Goal: Task Accomplishment & Management: Complete application form

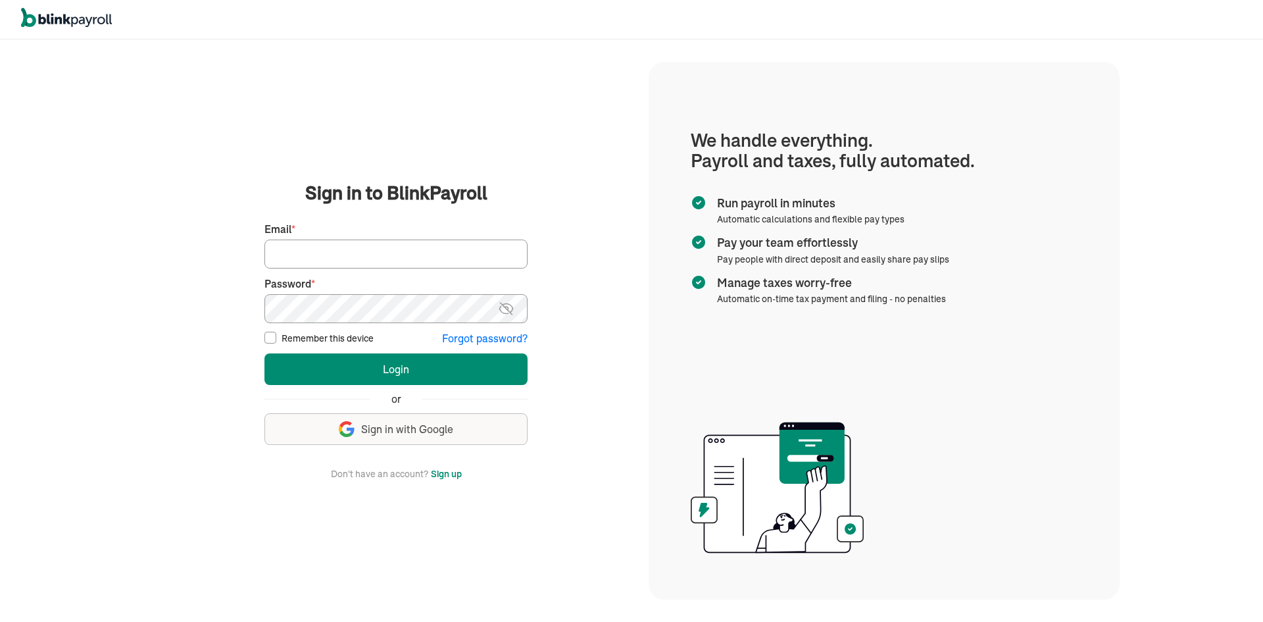
click at [347, 258] on input "Email *" at bounding box center [395, 253] width 263 height 29
paste input "[URL][DOMAIN_NAME]"
click at [365, 249] on input "https://staging.legaldocs.com/lease-agreement/commercial" at bounding box center [395, 253] width 263 height 29
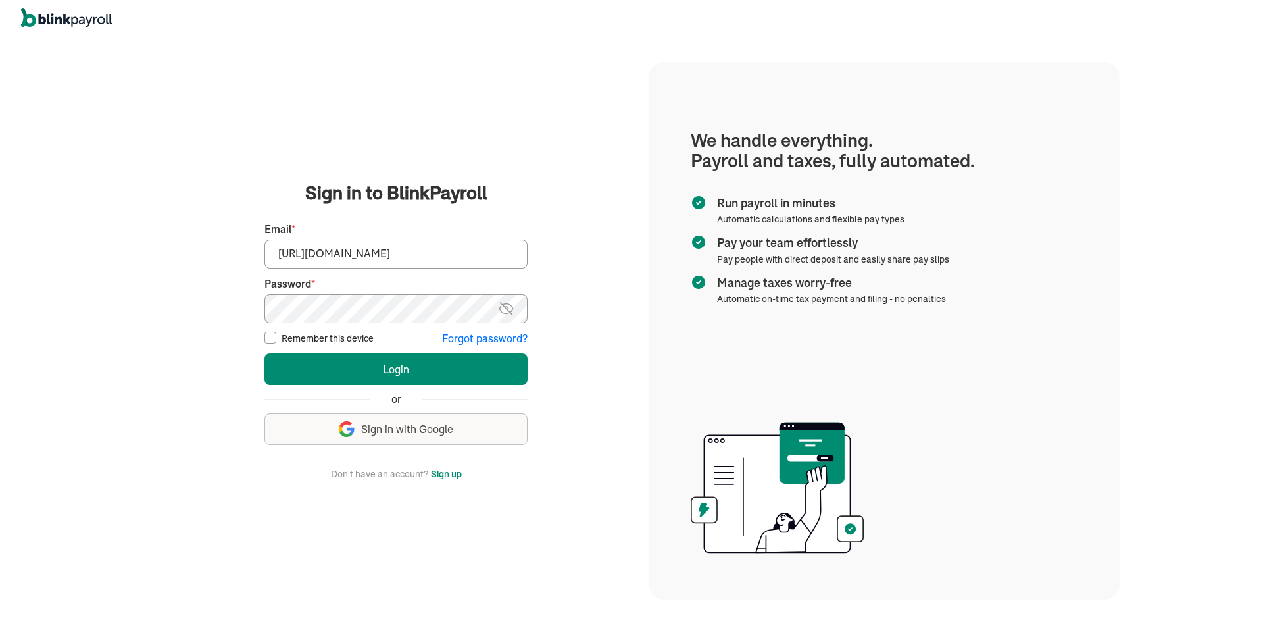
paste input "branko+testBlinkyProd1@blinkpayroll.com"
type input "branko+testBlinkyProd1@blinkpayroll.com"
click at [264, 353] on button "Login" at bounding box center [395, 369] width 263 height 32
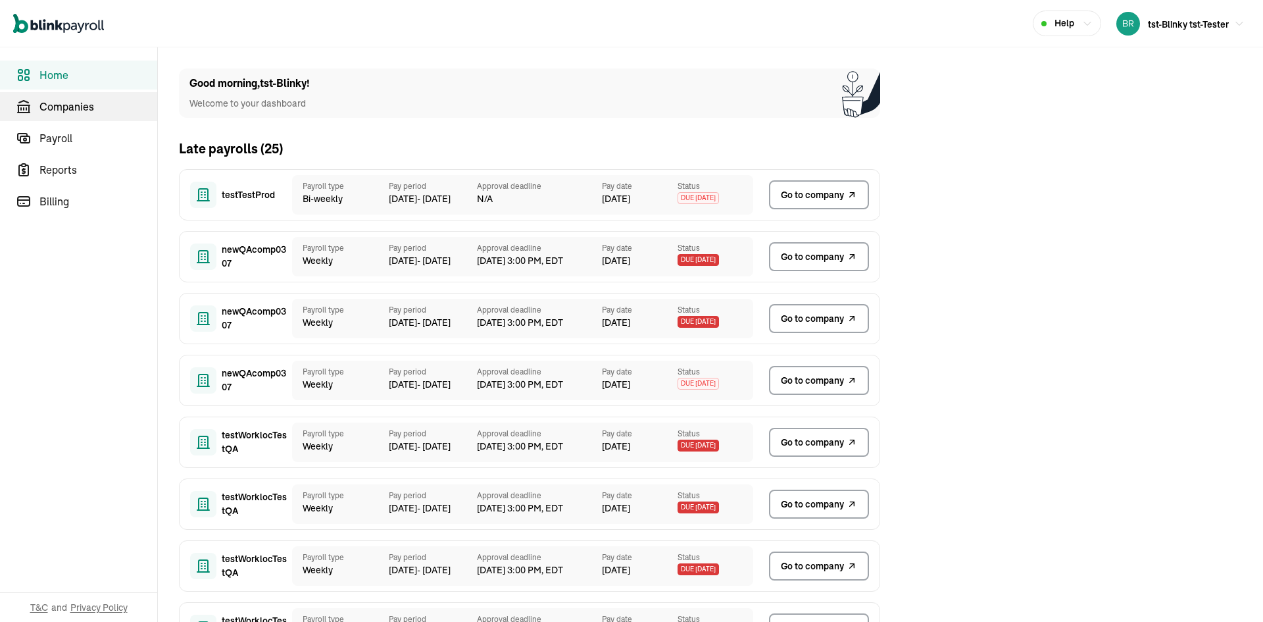
click at [101, 114] on span "Companies" at bounding box center [98, 107] width 118 height 16
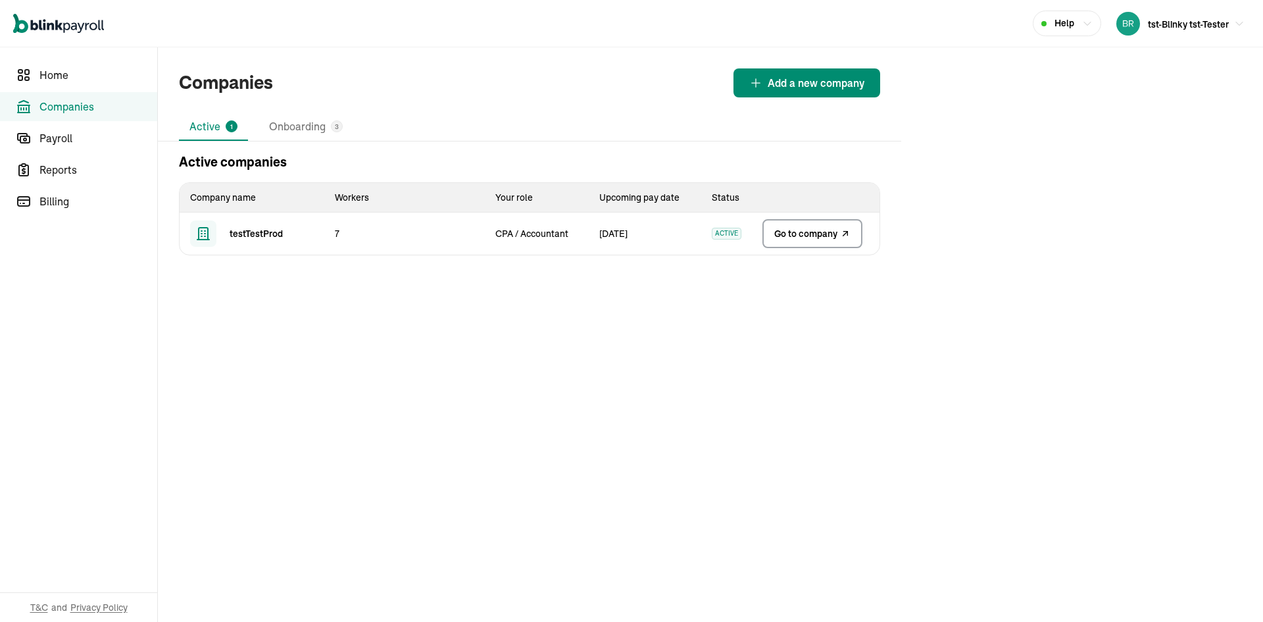
click at [810, 235] on span "Go to company" at bounding box center [805, 233] width 63 height 13
click at [838, 78] on span "Add a new company" at bounding box center [816, 83] width 97 height 16
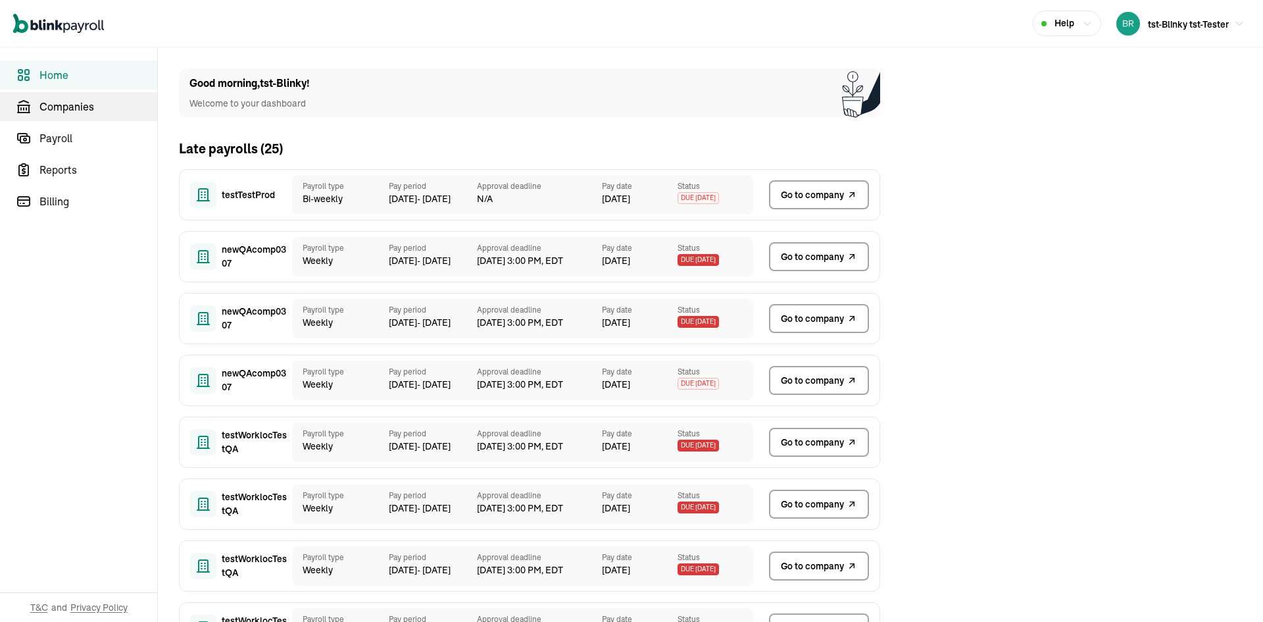
click at [101, 114] on span "Companies" at bounding box center [98, 107] width 118 height 16
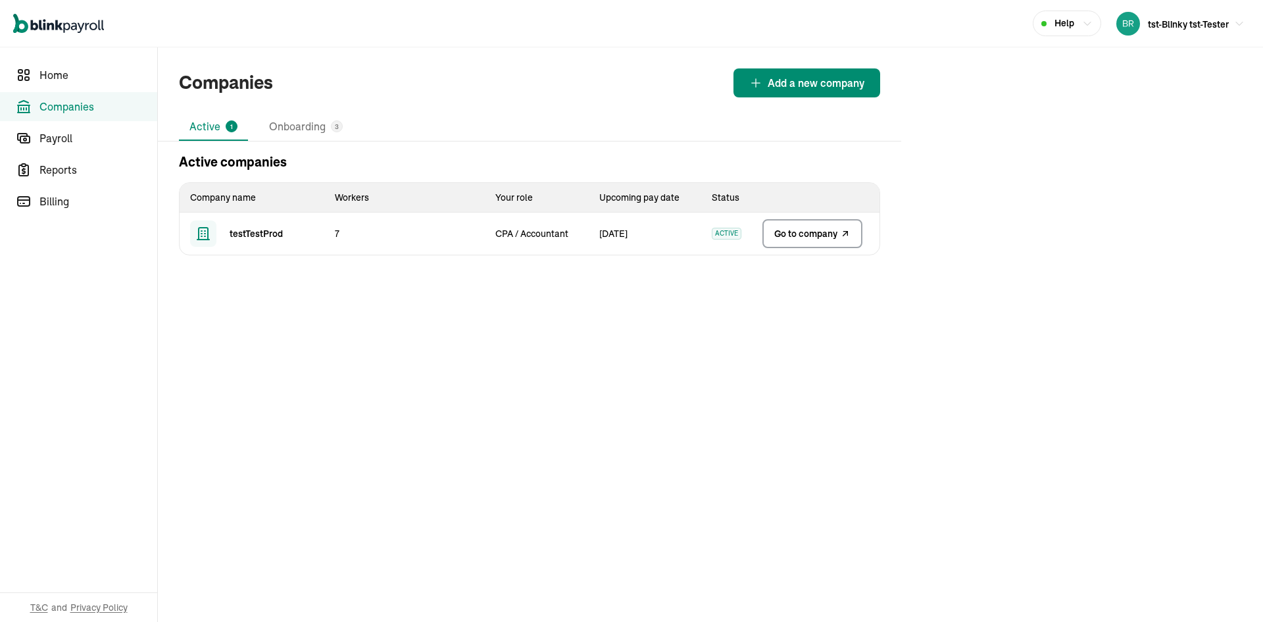
click at [810, 235] on span "Go to company" at bounding box center [805, 233] width 63 height 13
click at [838, 78] on span "Add a new company" at bounding box center [816, 83] width 97 height 16
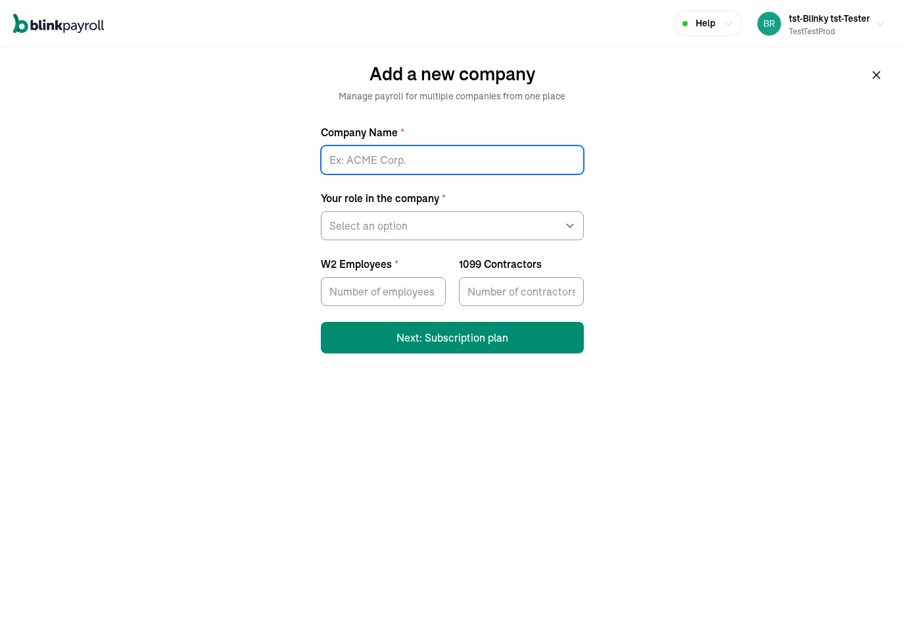
click at [426, 152] on input "Company Name *" at bounding box center [452, 159] width 263 height 29
type input "test"
click at [391, 223] on select "Select an option Business owner HR CPA / Accountant Other" at bounding box center [452, 225] width 263 height 29
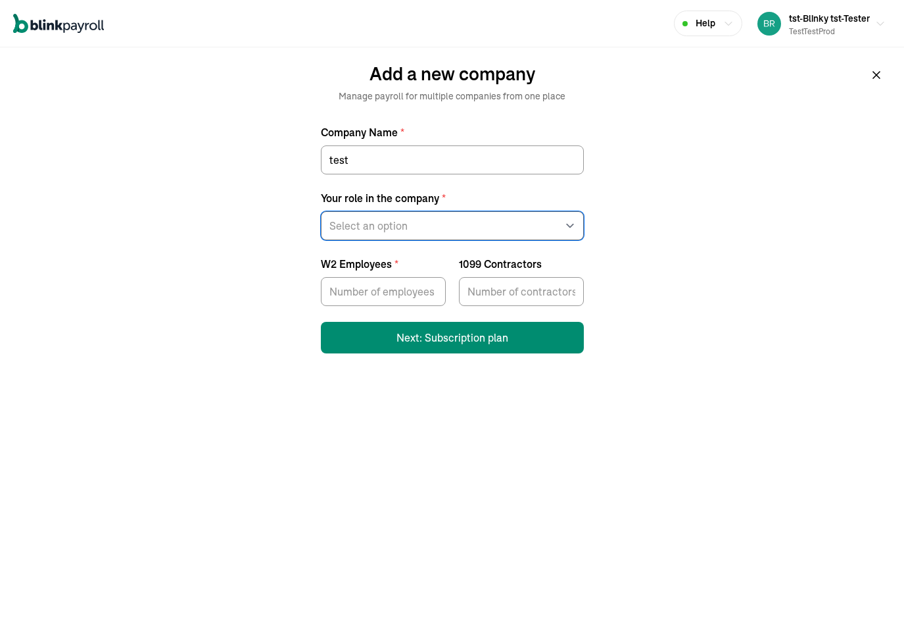
select select "owner"
click at [321, 211] on select "Select an option Business owner HR CPA / Accountant Other" at bounding box center [452, 225] width 263 height 29
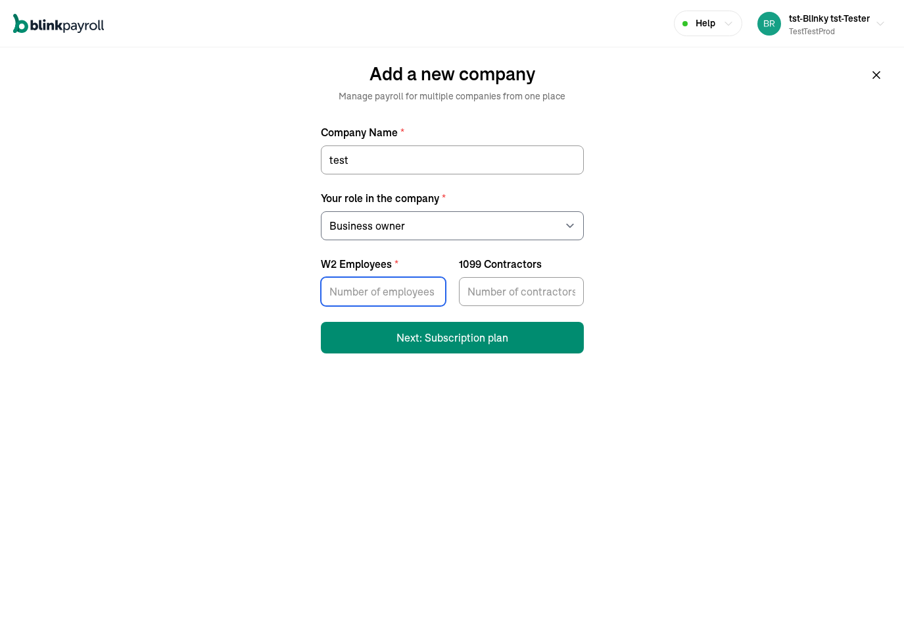
click at [379, 299] on input "W2 Employees *" at bounding box center [383, 291] width 125 height 29
type input "1"
click at [602, 295] on div "Help tst-Blinky tst-Tester testTestProd Add a new company Manage payroll for mu…" at bounding box center [452, 184] width 904 height 369
click at [550, 300] on input "1099 Contractors" at bounding box center [521, 291] width 125 height 29
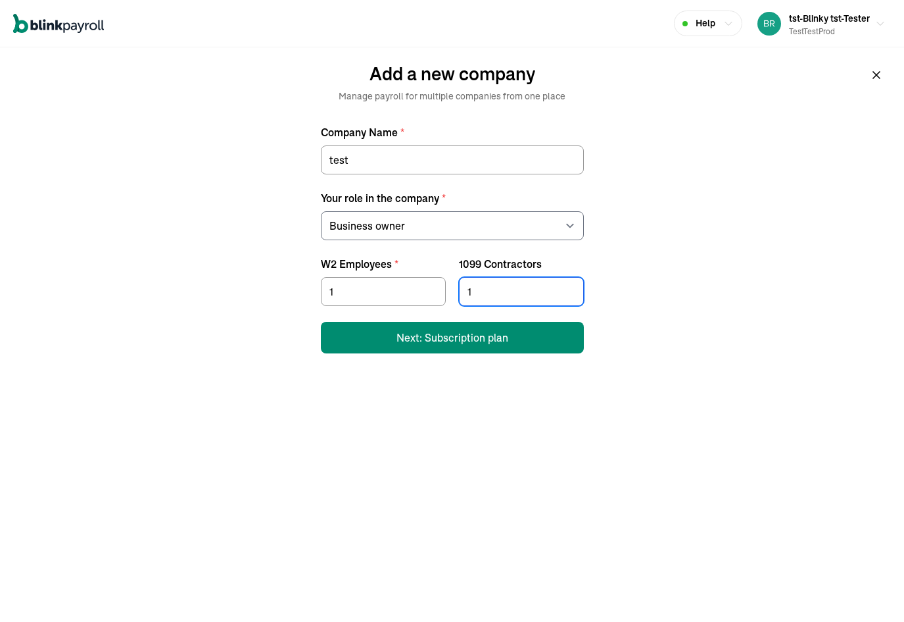
type input "1"
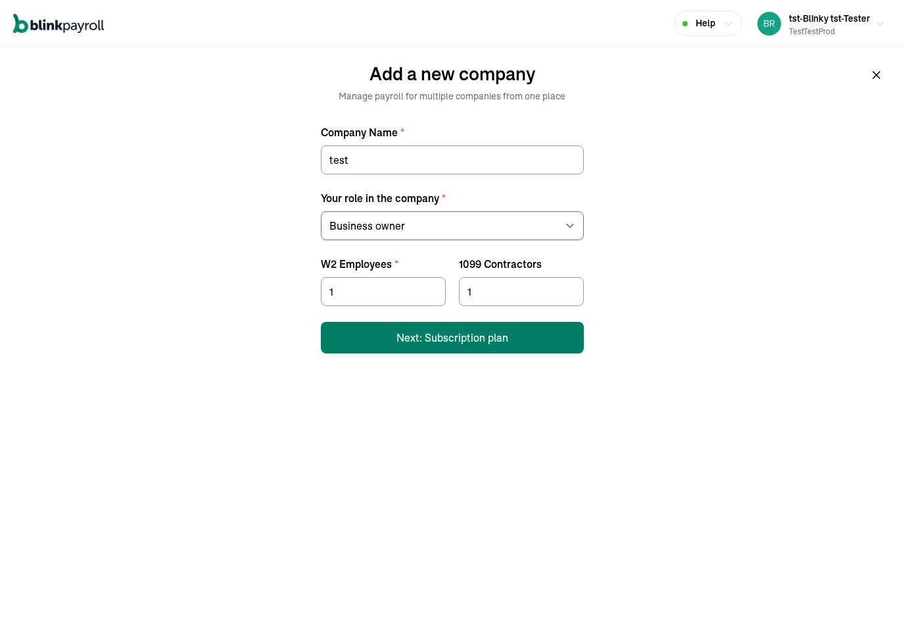
click at [499, 337] on button "Next: Subscription plan" at bounding box center [452, 338] width 263 height 32
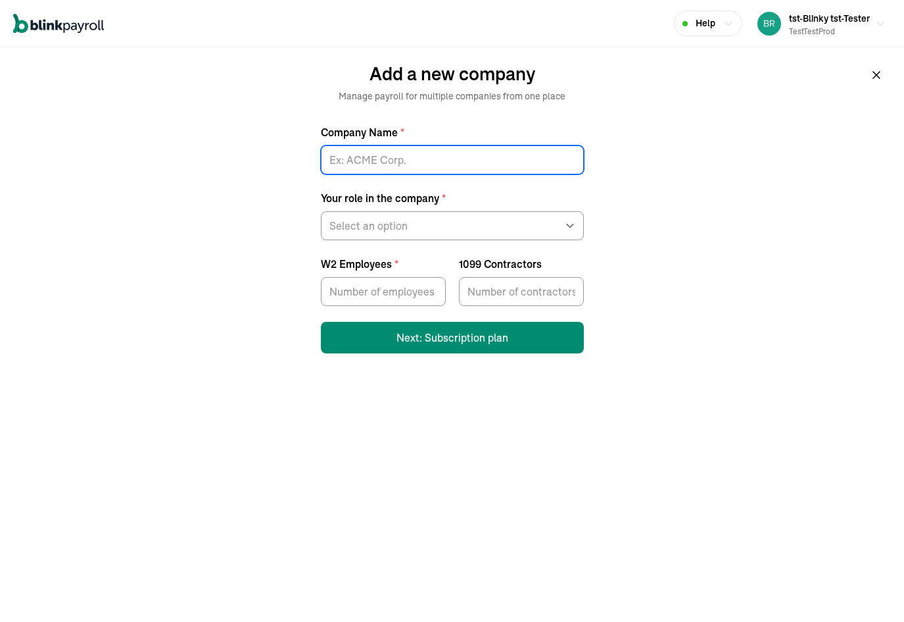
click at [426, 152] on input "Company Name *" at bounding box center [452, 159] width 263 height 29
type input "test"
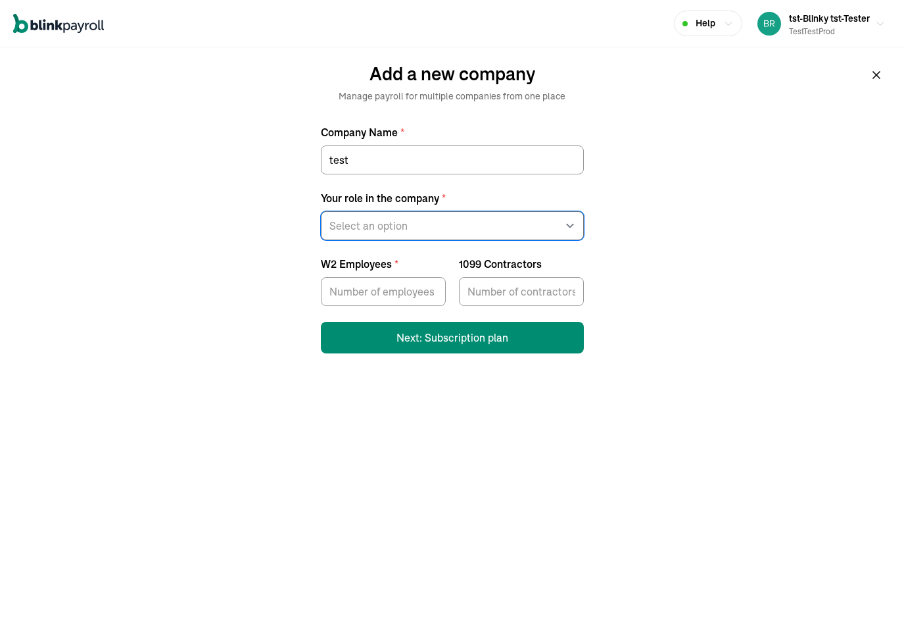
click at [391, 223] on select "Select an option Business owner HR CPA / Accountant Other" at bounding box center [452, 225] width 263 height 29
select select "owner"
click at [321, 211] on select "Select an option Business owner HR CPA / Accountant Other" at bounding box center [452, 225] width 263 height 29
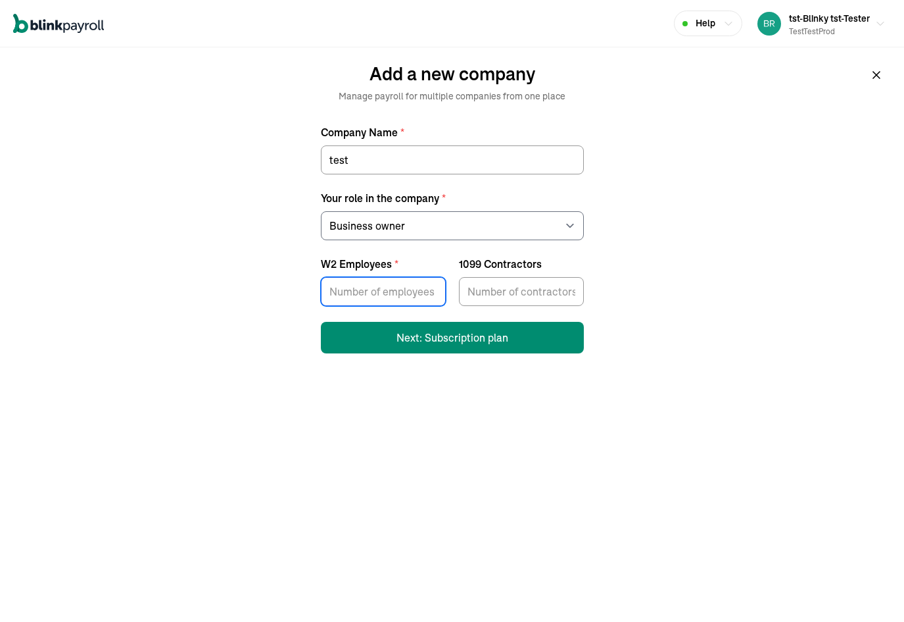
click at [379, 299] on input "W2 Employees *" at bounding box center [383, 291] width 125 height 29
type input "1"
click at [602, 295] on div "Help tst-Blinky tst-Tester testTestProd Add a new company Manage payroll for mu…" at bounding box center [452, 184] width 904 height 369
click at [550, 300] on input "1099 Contractors" at bounding box center [521, 291] width 125 height 29
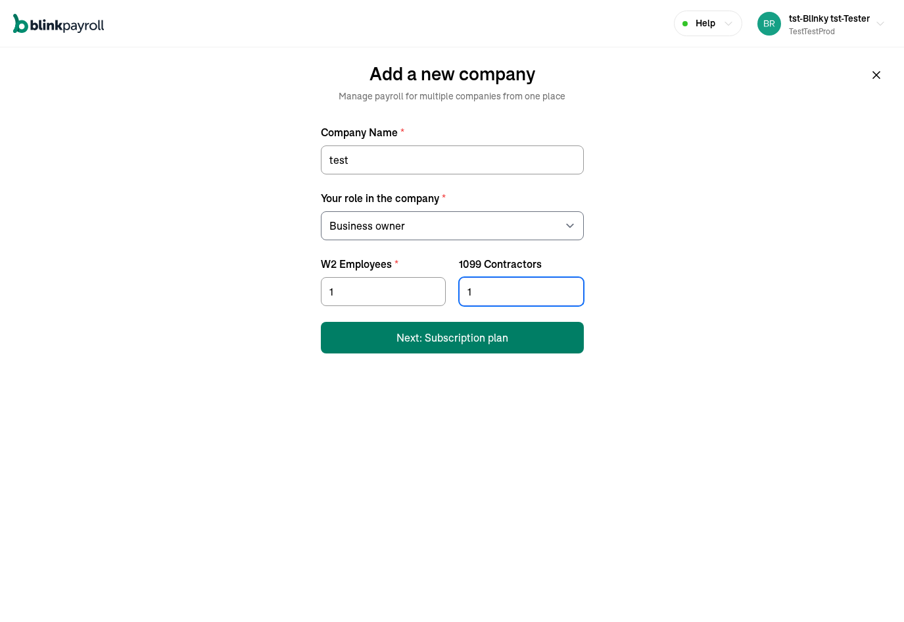
type input "1"
click at [499, 337] on button "Next: Subscription plan" at bounding box center [452, 338] width 263 height 32
